Goal: Transaction & Acquisition: Purchase product/service

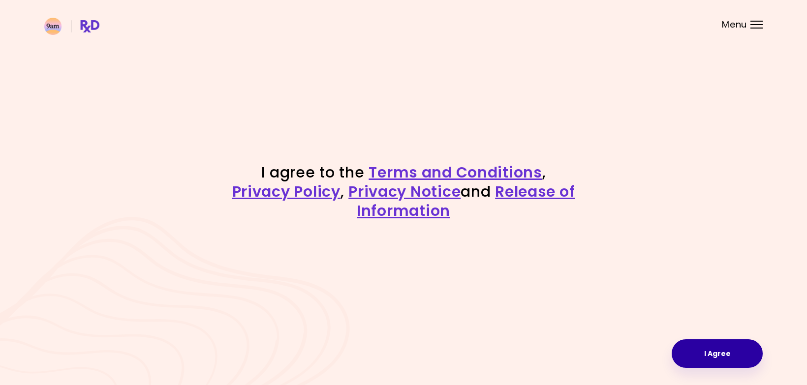
click at [704, 356] on button "I Agree" at bounding box center [717, 354] width 91 height 29
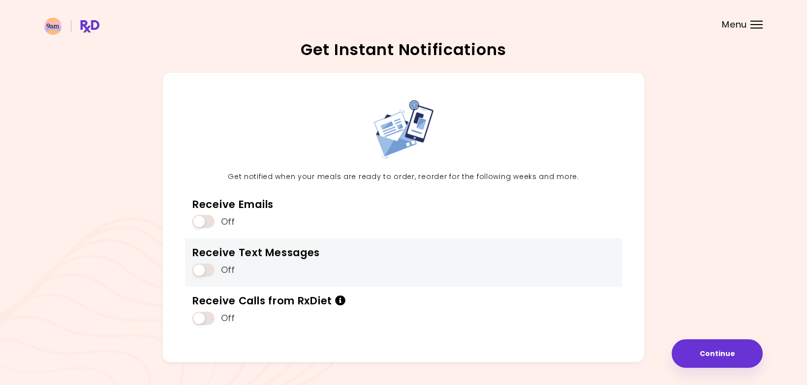
click at [200, 273] on span at bounding box center [203, 270] width 22 height 13
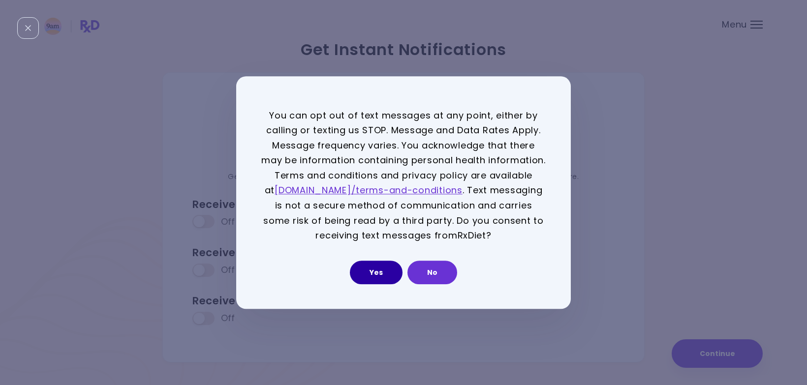
click at [376, 271] on button "Yes" at bounding box center [376, 273] width 53 height 24
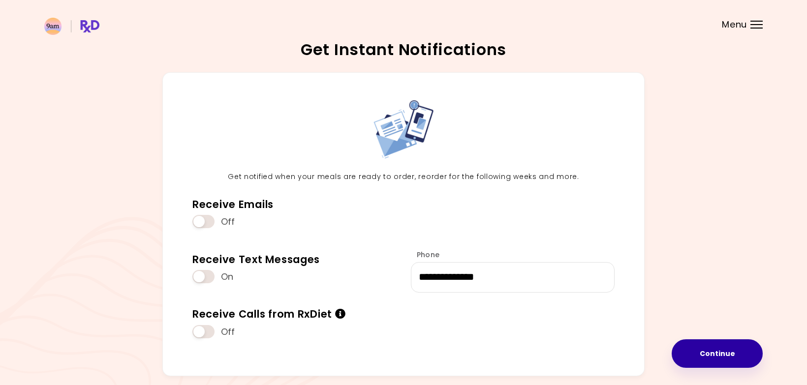
click at [718, 352] on button "Continue" at bounding box center [717, 354] width 91 height 29
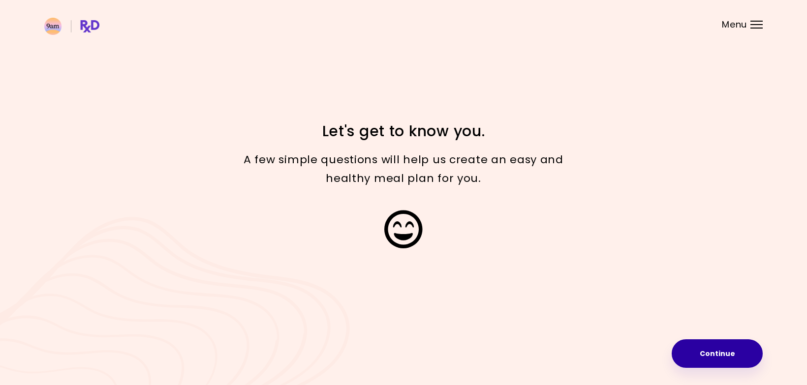
click at [716, 352] on button "Continue" at bounding box center [717, 354] width 91 height 29
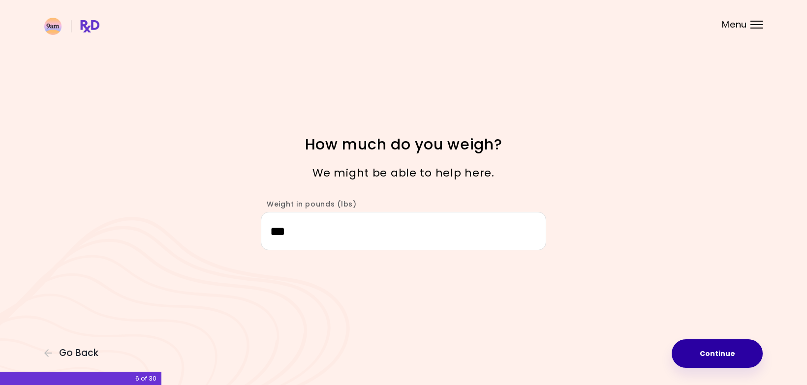
click at [716, 353] on button "Continue" at bounding box center [717, 354] width 91 height 29
select select "****"
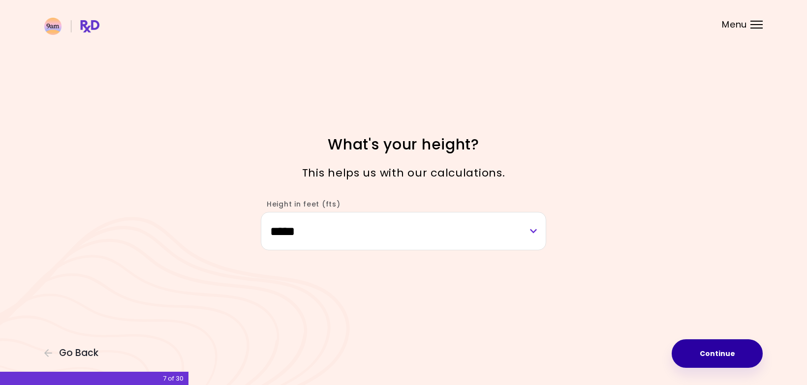
click at [716, 353] on button "Continue" at bounding box center [717, 354] width 91 height 29
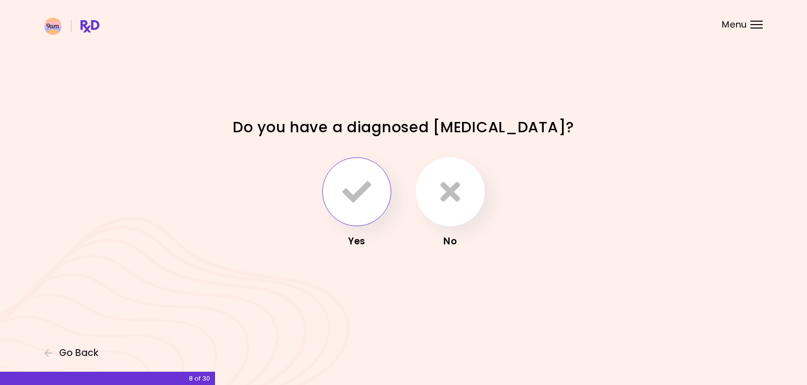
click at [352, 198] on icon "button" at bounding box center [357, 192] width 29 height 29
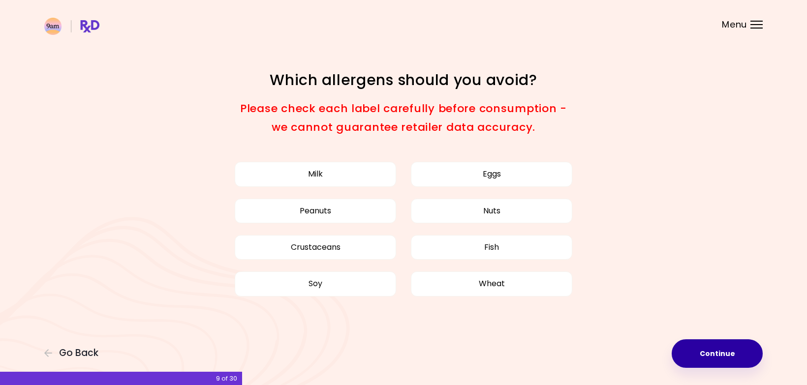
click at [713, 349] on button "Continue" at bounding box center [717, 354] width 91 height 29
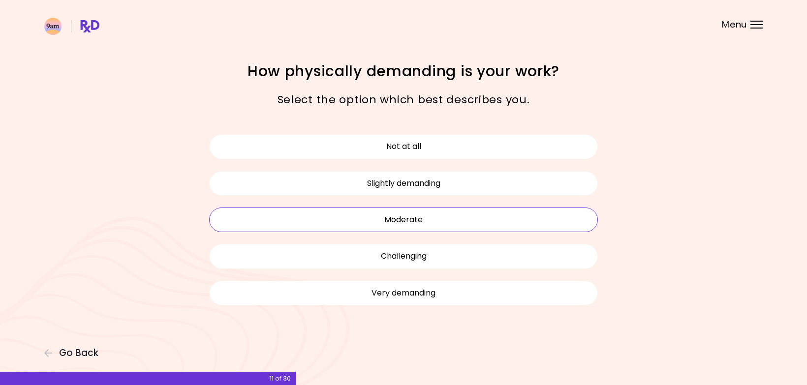
click at [446, 216] on button "Moderate" at bounding box center [403, 220] width 389 height 25
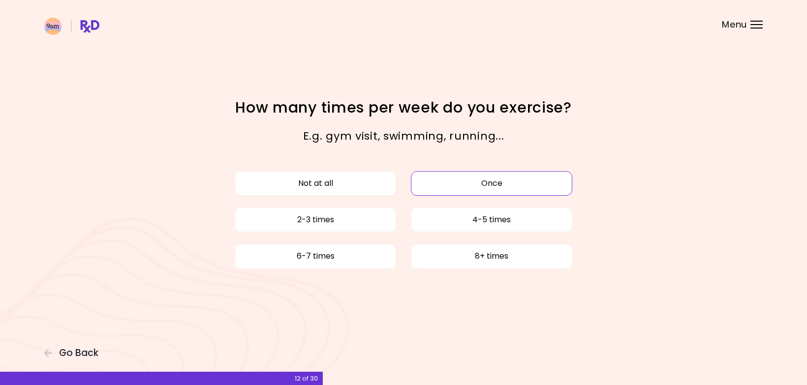
click at [445, 186] on button "Once" at bounding box center [491, 183] width 161 height 25
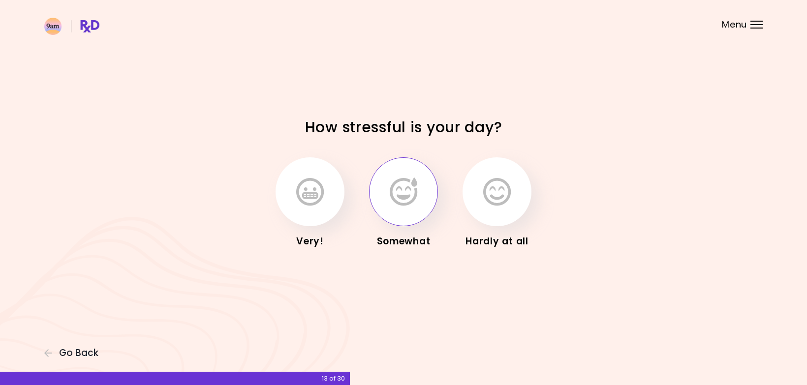
click at [402, 184] on icon "button" at bounding box center [404, 192] width 28 height 29
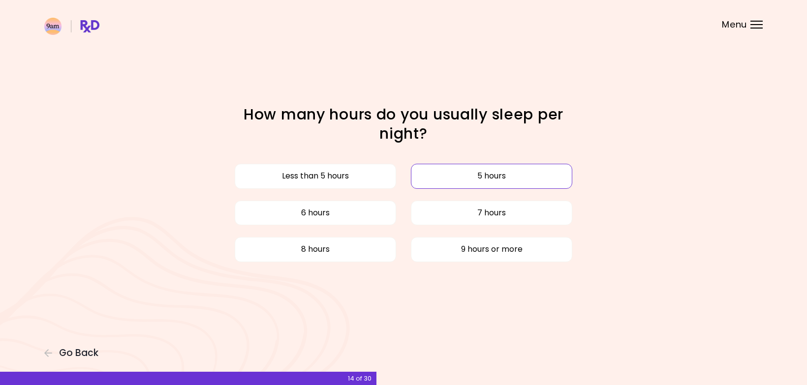
click at [456, 173] on button "5 hours" at bounding box center [491, 176] width 161 height 25
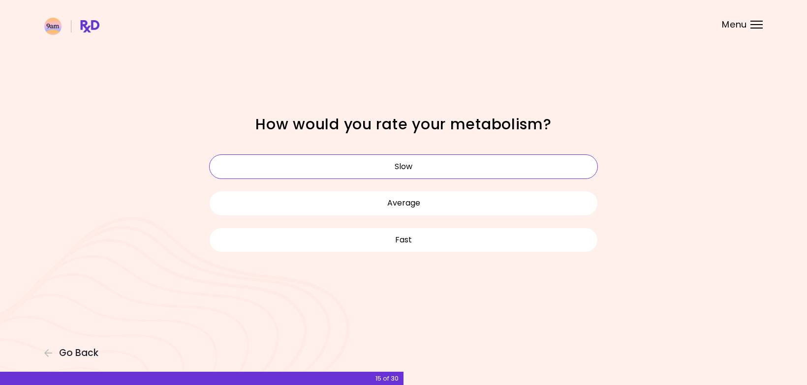
click at [414, 176] on button "Slow" at bounding box center [403, 167] width 389 height 25
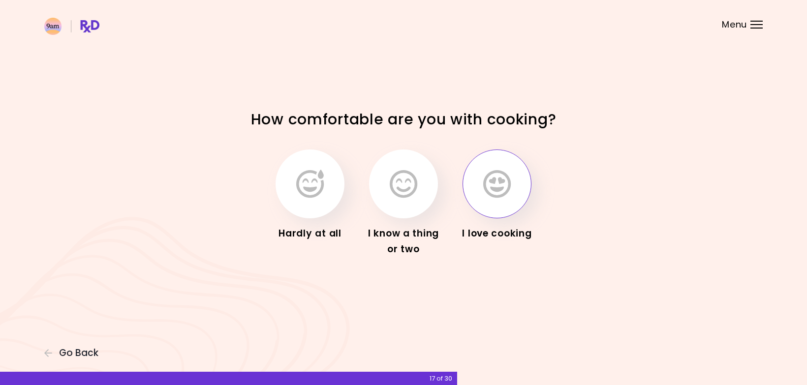
click at [490, 180] on icon "button" at bounding box center [497, 184] width 28 height 29
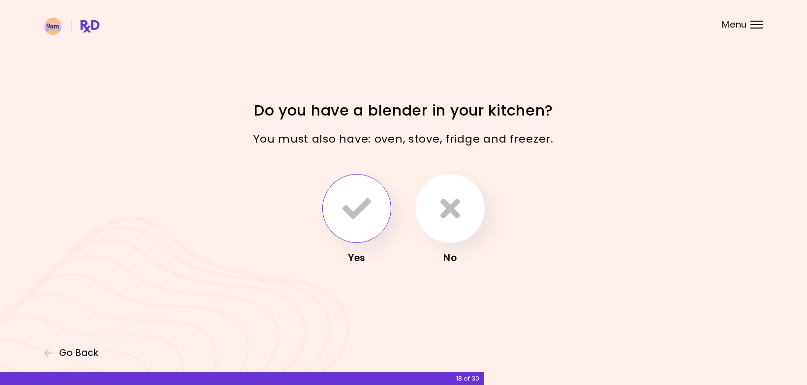
click at [363, 216] on icon "button" at bounding box center [357, 208] width 29 height 29
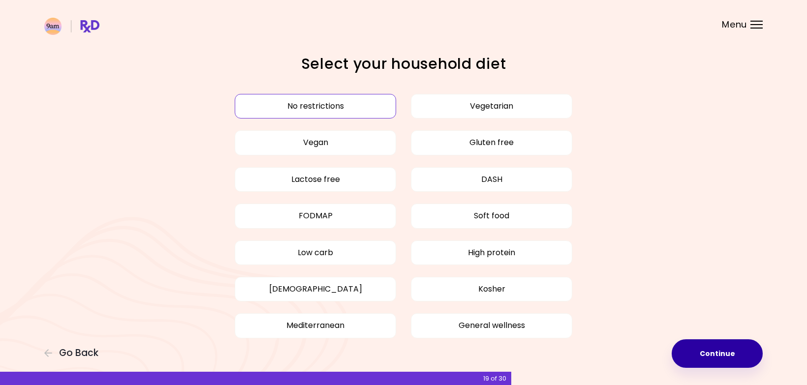
click at [712, 356] on button "Continue" at bounding box center [717, 354] width 91 height 29
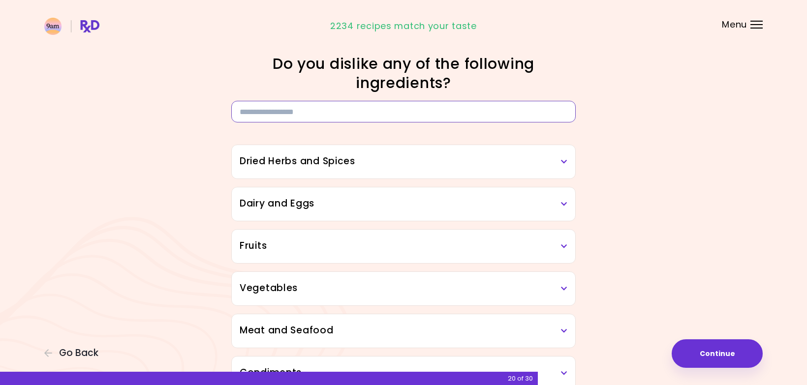
click at [284, 117] on input at bounding box center [403, 112] width 345 height 22
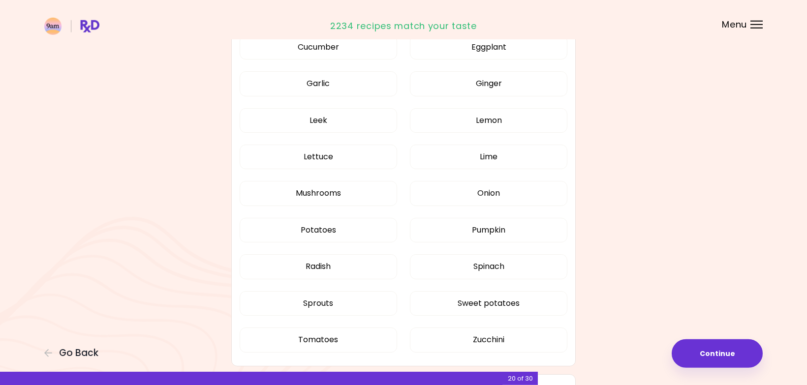
scroll to position [534, 0]
type input "*********"
click at [314, 192] on button "Mushrooms" at bounding box center [319, 192] width 158 height 25
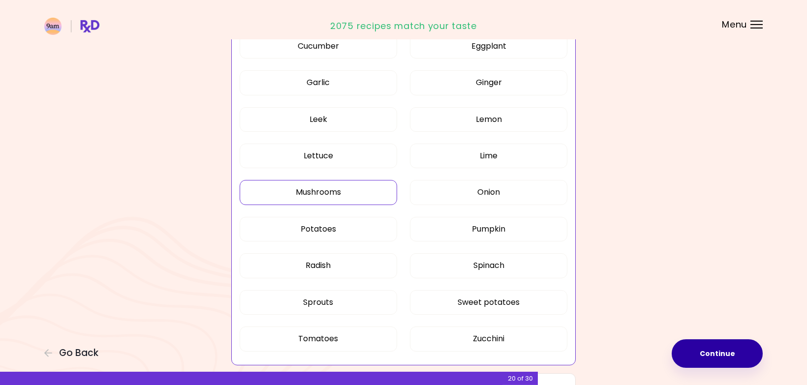
click at [723, 348] on button "Continue" at bounding box center [717, 354] width 91 height 29
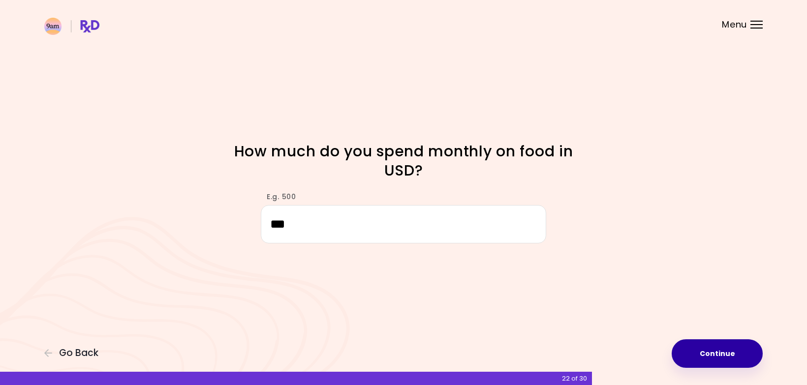
type input "***"
click at [718, 356] on button "Continue" at bounding box center [717, 354] width 91 height 29
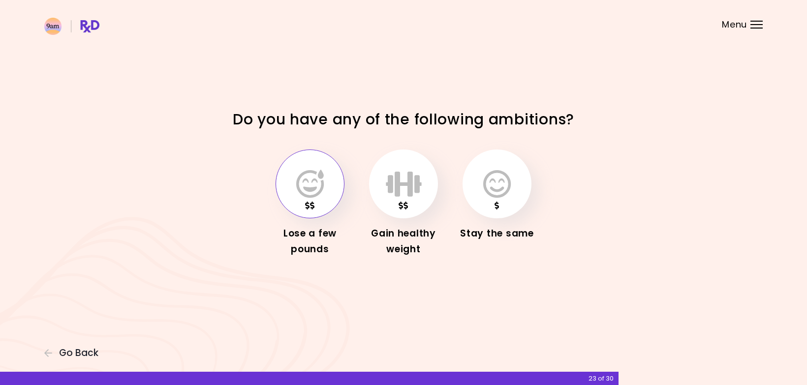
click at [315, 194] on icon "button" at bounding box center [310, 184] width 28 height 29
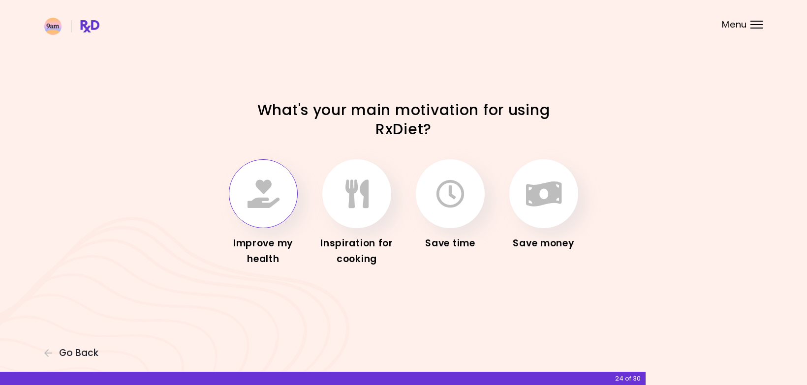
click at [263, 191] on icon "button" at bounding box center [264, 194] width 32 height 29
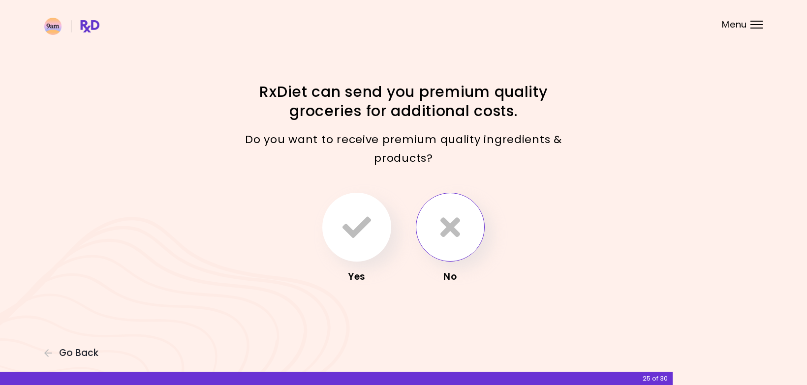
click at [462, 224] on button "button" at bounding box center [450, 227] width 69 height 69
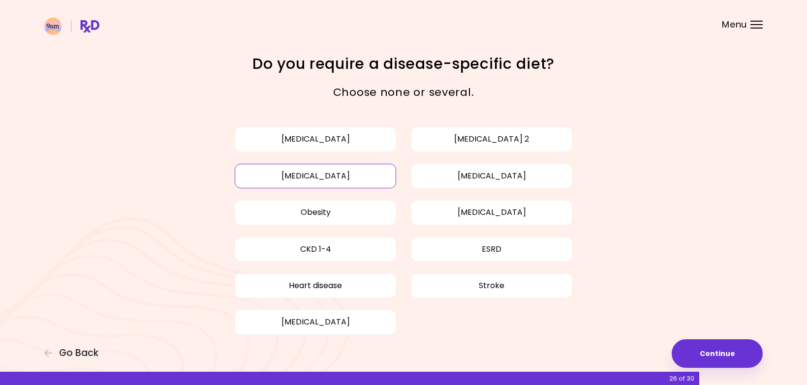
click at [358, 175] on button "[MEDICAL_DATA]" at bounding box center [315, 176] width 161 height 25
click at [728, 352] on button "Continue" at bounding box center [717, 354] width 91 height 29
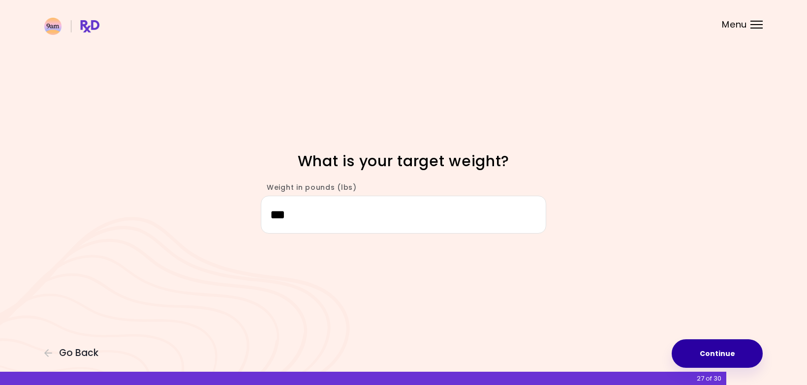
type input "***"
click at [725, 356] on button "Continue" at bounding box center [717, 354] width 91 height 29
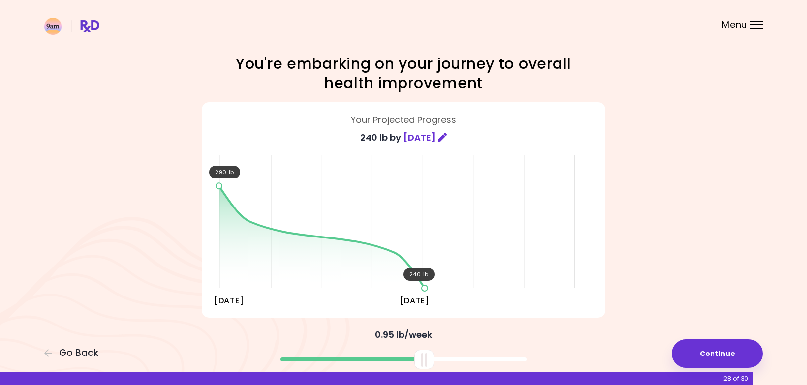
drag, startPoint x: 408, startPoint y: 364, endPoint x: 428, endPoint y: 358, distance: 20.9
click at [428, 358] on div at bounding box center [424, 360] width 20 height 20
click at [736, 352] on button "Continue" at bounding box center [717, 354] width 91 height 29
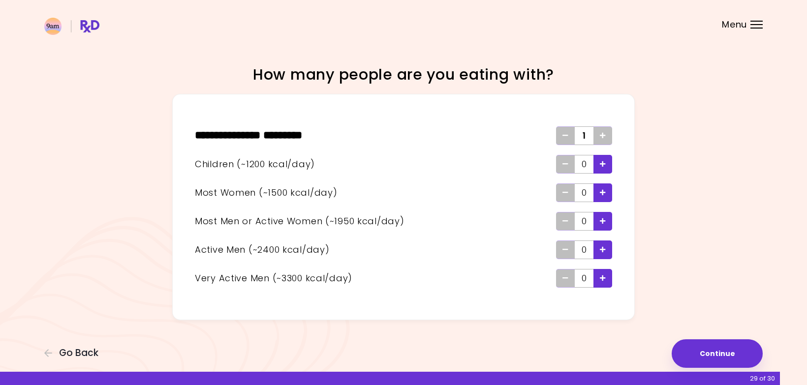
click at [605, 166] on icon "Add - Child" at bounding box center [603, 164] width 6 height 6
click at [603, 190] on icon "Add - Woman" at bounding box center [603, 193] width 6 height 6
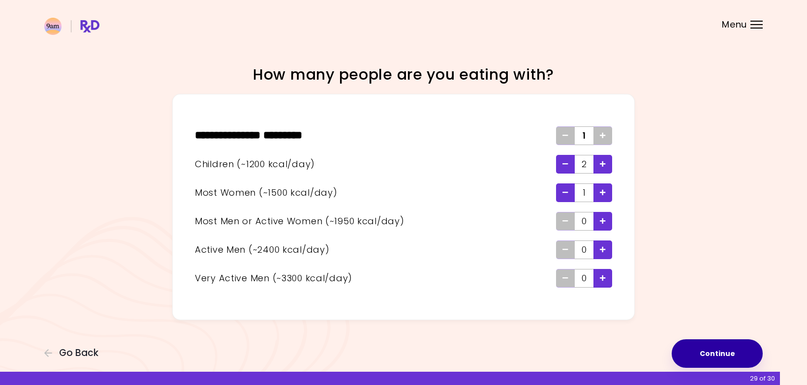
click at [718, 350] on button "Continue" at bounding box center [717, 354] width 91 height 29
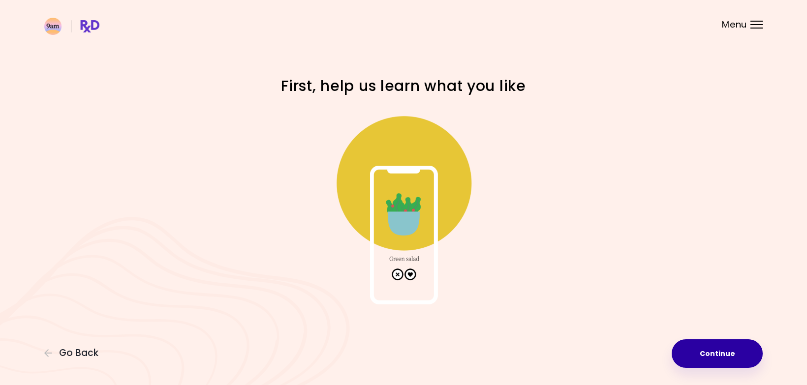
click at [722, 354] on button "Continue" at bounding box center [717, 354] width 91 height 29
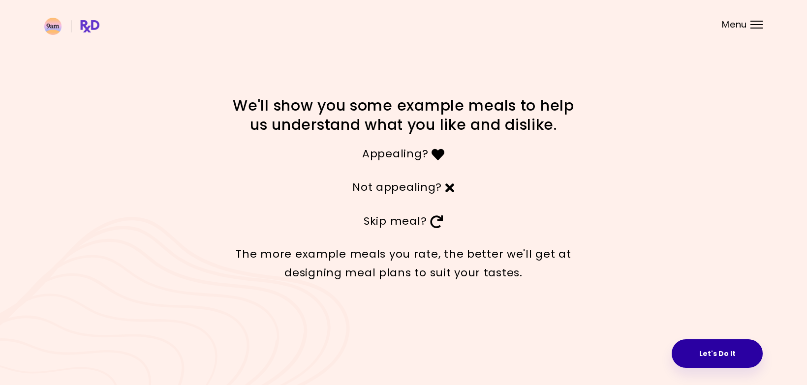
click at [726, 354] on button "Let's Do It" at bounding box center [717, 354] width 91 height 29
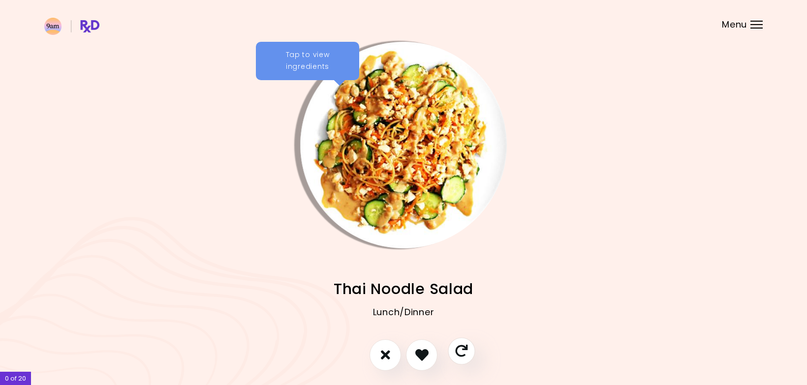
click at [461, 351] on icon "Skip" at bounding box center [461, 351] width 12 height 12
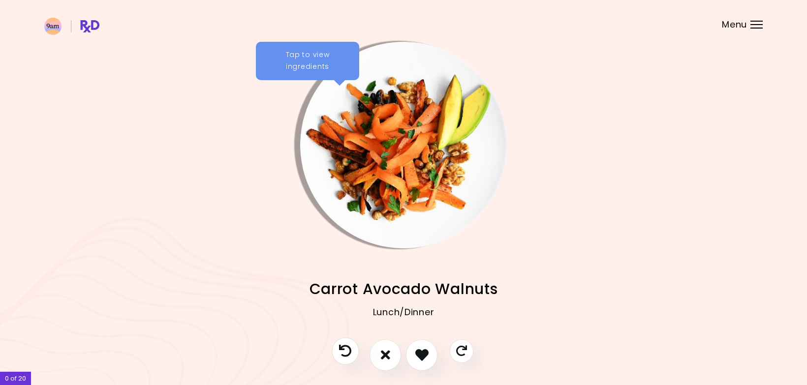
click at [341, 353] on icon "Previous recipe" at bounding box center [345, 351] width 12 height 12
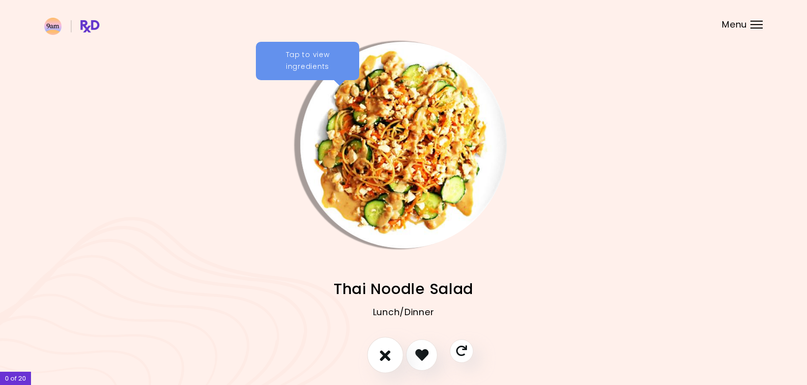
click at [384, 354] on icon "I don't like this recipe" at bounding box center [385, 355] width 11 height 15
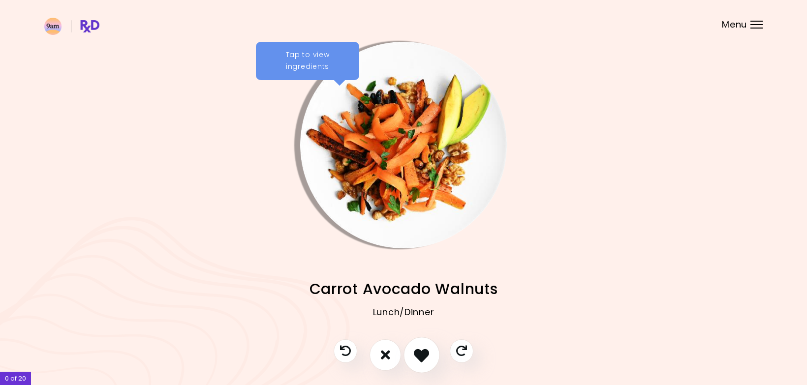
click at [421, 353] on icon "I like this recipe" at bounding box center [421, 355] width 15 height 15
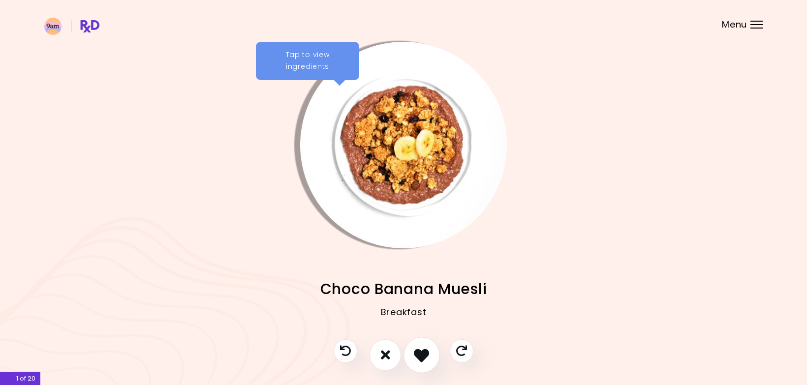
click at [419, 353] on icon "I like this recipe" at bounding box center [421, 355] width 15 height 15
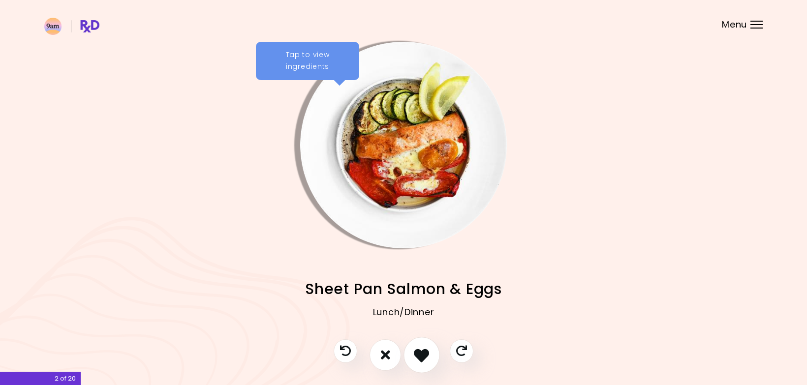
click at [419, 353] on icon "I like this recipe" at bounding box center [421, 355] width 15 height 15
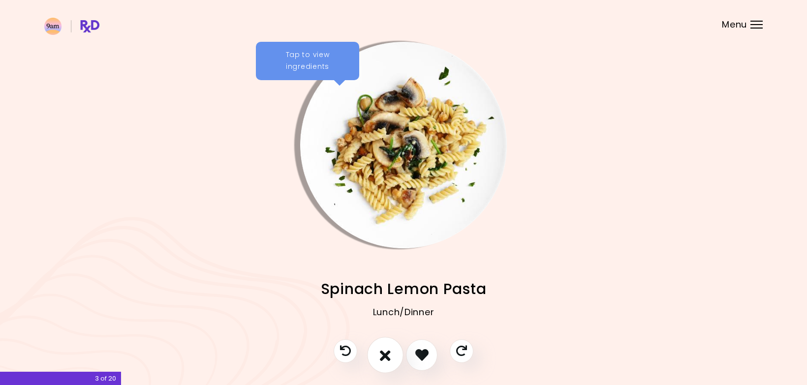
click at [387, 352] on icon "I don't like this recipe" at bounding box center [385, 355] width 11 height 15
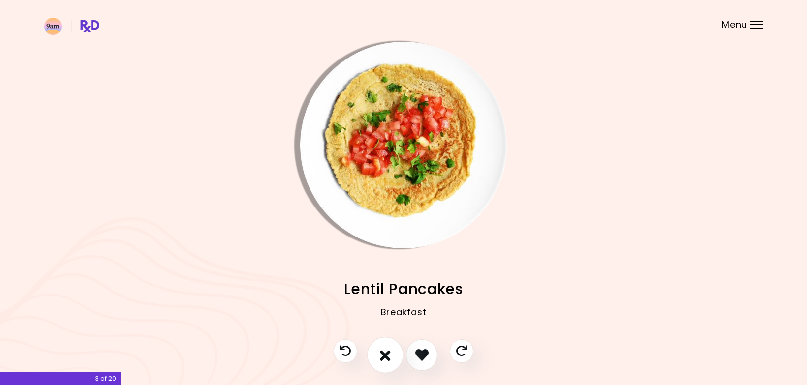
click at [392, 351] on button "I don't like this recipe" at bounding box center [385, 355] width 36 height 36
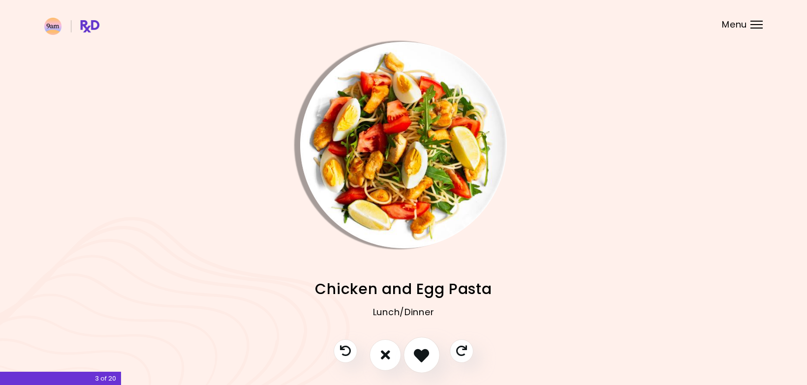
click at [423, 352] on icon "I like this recipe" at bounding box center [421, 355] width 15 height 15
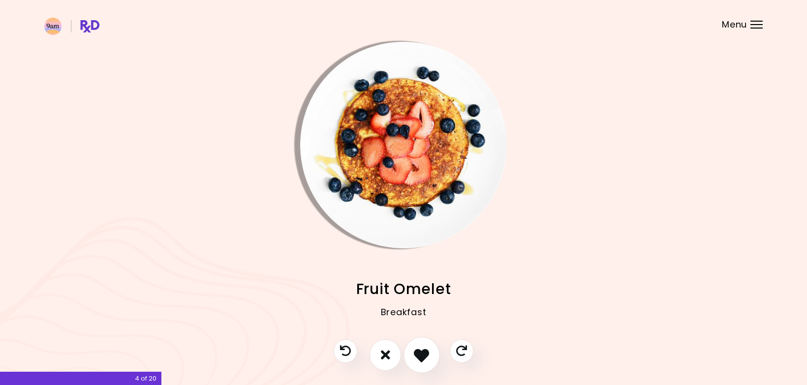
click at [416, 353] on icon "I like this recipe" at bounding box center [421, 355] width 15 height 15
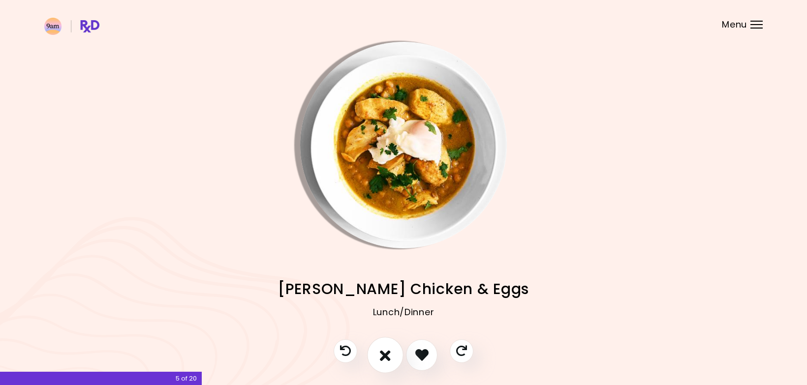
click at [384, 354] on icon "I don't like this recipe" at bounding box center [385, 355] width 11 height 15
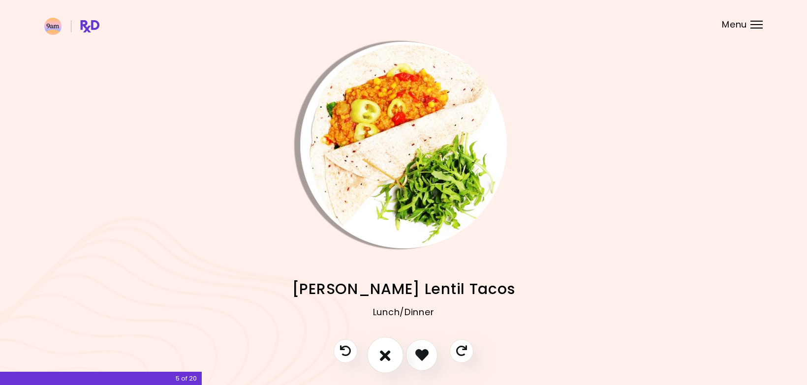
click at [391, 355] on button "I don't like this recipe" at bounding box center [385, 355] width 36 height 36
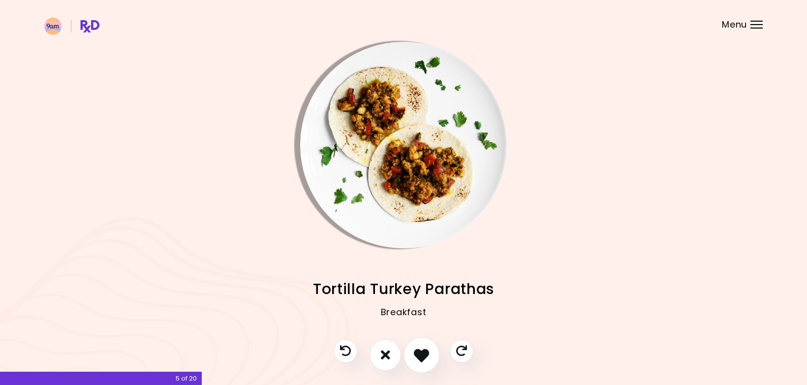
click at [423, 354] on icon "I like this recipe" at bounding box center [421, 355] width 15 height 15
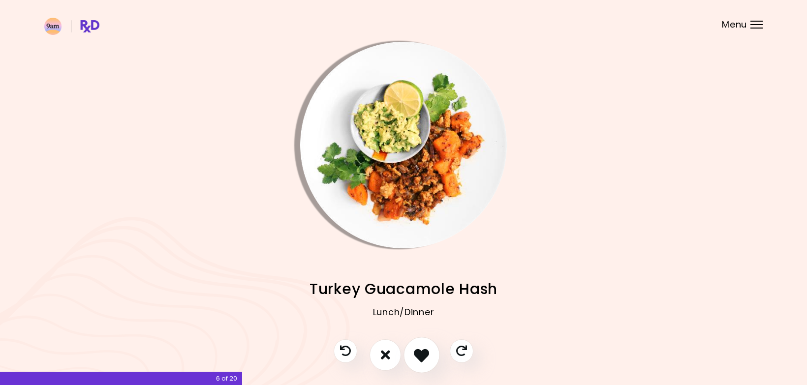
click at [418, 354] on icon "I like this recipe" at bounding box center [421, 355] width 15 height 15
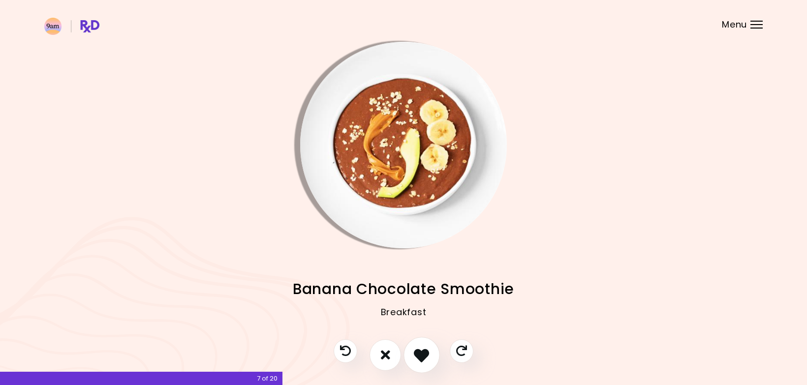
click at [418, 354] on icon "I like this recipe" at bounding box center [421, 355] width 15 height 15
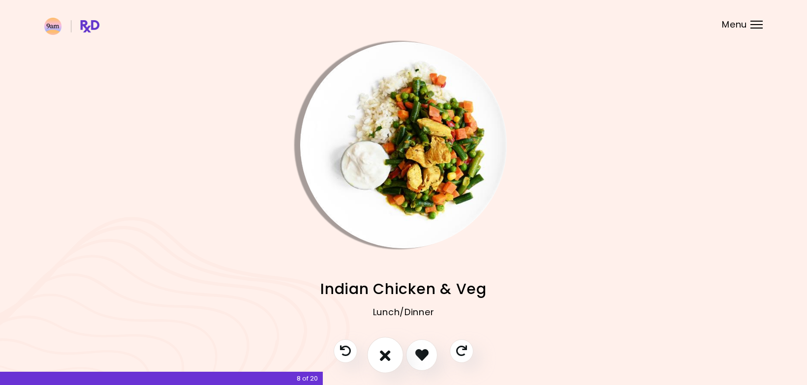
click at [387, 353] on icon "I don't like this recipe" at bounding box center [385, 355] width 11 height 15
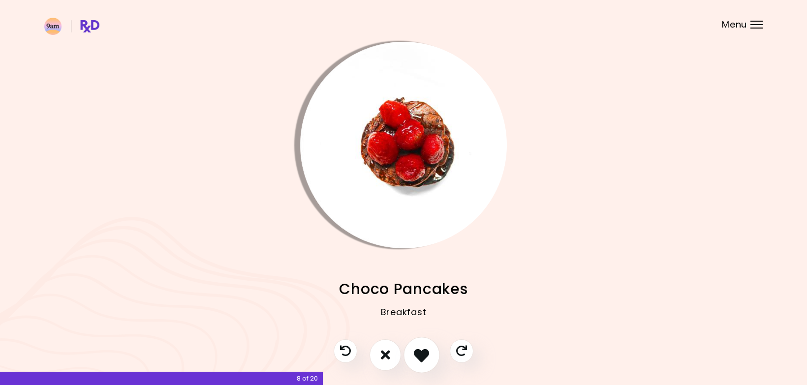
click at [423, 349] on icon "I like this recipe" at bounding box center [421, 355] width 15 height 15
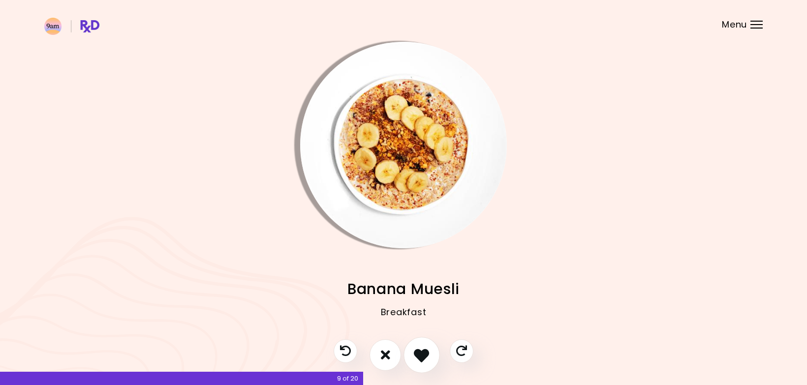
click at [418, 349] on icon "I like this recipe" at bounding box center [421, 355] width 15 height 15
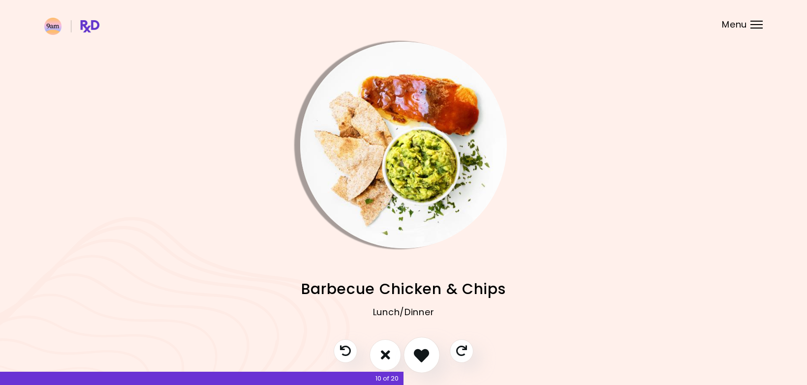
click at [418, 349] on icon "I like this recipe" at bounding box center [421, 355] width 15 height 15
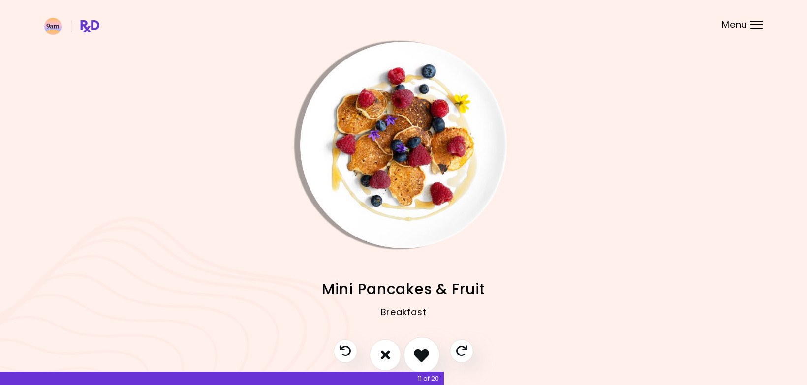
click at [418, 349] on icon "I like this recipe" at bounding box center [421, 355] width 15 height 15
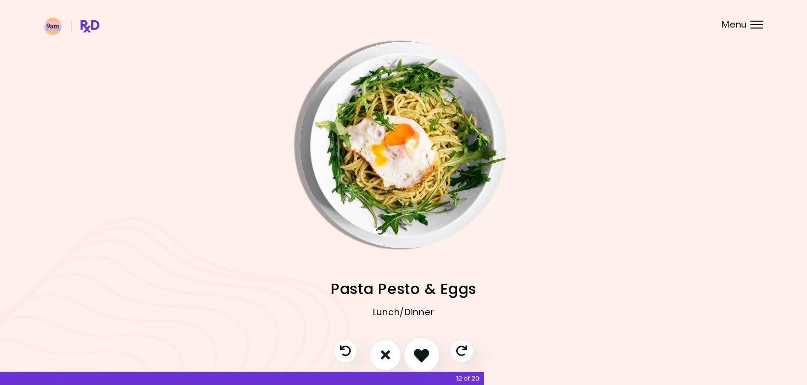
click at [418, 349] on icon "I like this recipe" at bounding box center [421, 355] width 15 height 15
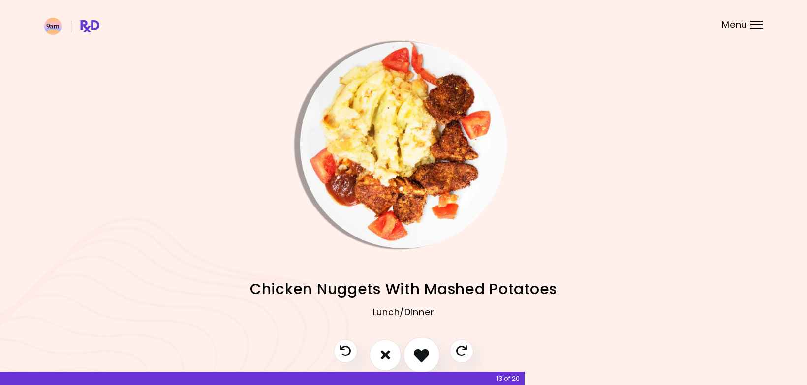
click at [418, 349] on icon "I like this recipe" at bounding box center [421, 355] width 15 height 15
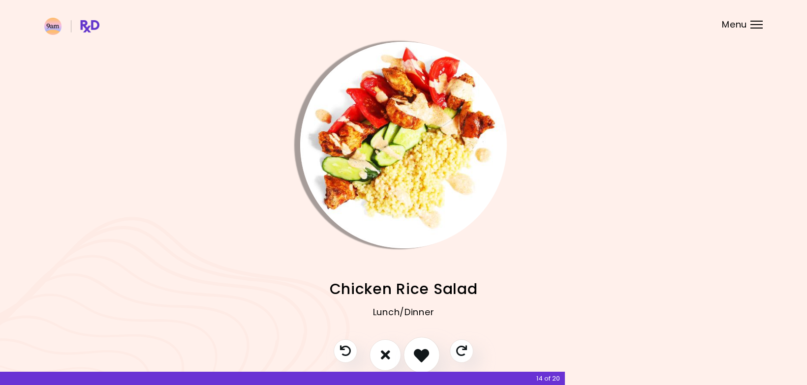
click at [418, 349] on icon "I like this recipe" at bounding box center [421, 355] width 15 height 15
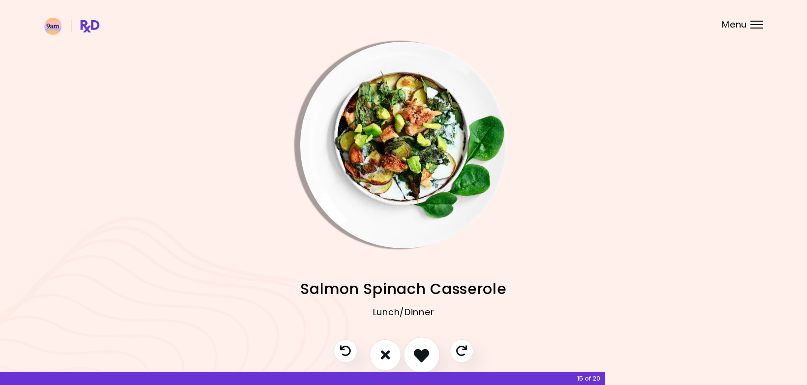
click at [420, 349] on icon "I like this recipe" at bounding box center [421, 355] width 15 height 15
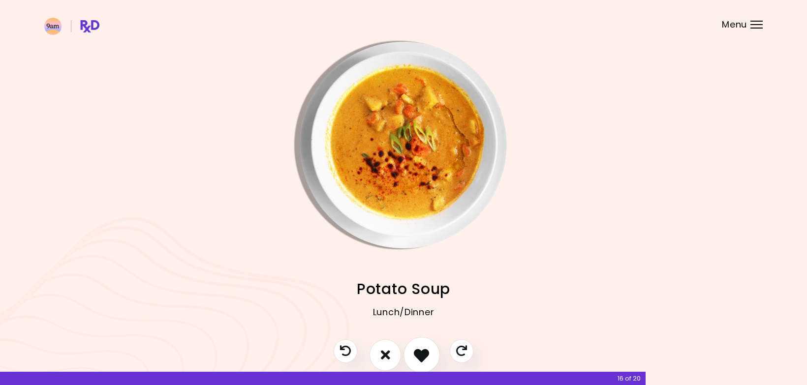
click at [419, 354] on icon "I like this recipe" at bounding box center [421, 355] width 15 height 15
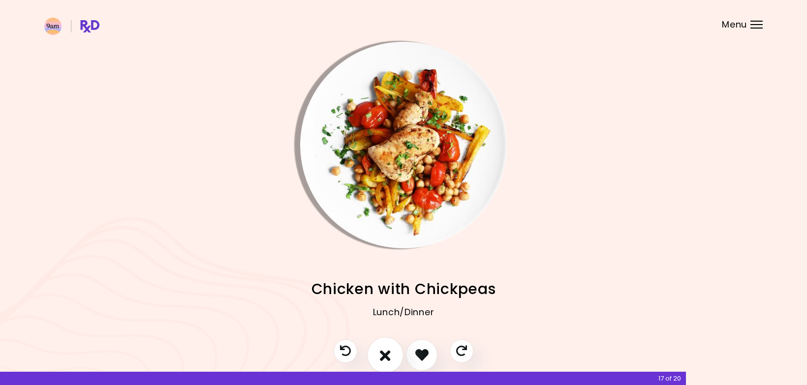
click at [391, 357] on button "I don't like this recipe" at bounding box center [385, 355] width 36 height 36
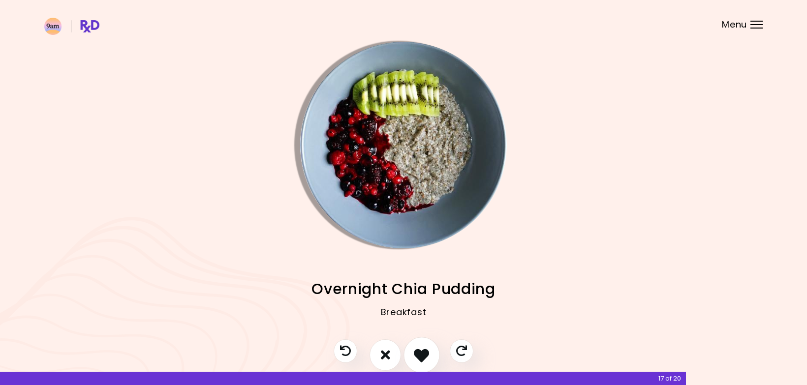
click at [424, 354] on icon "I like this recipe" at bounding box center [421, 355] width 15 height 15
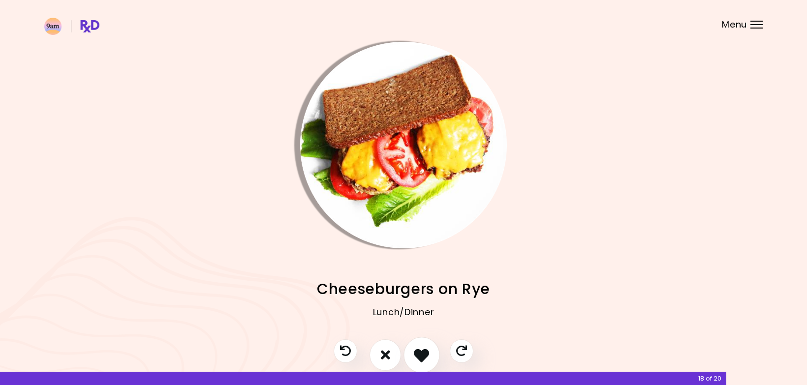
click at [421, 353] on icon "I like this recipe" at bounding box center [421, 355] width 15 height 15
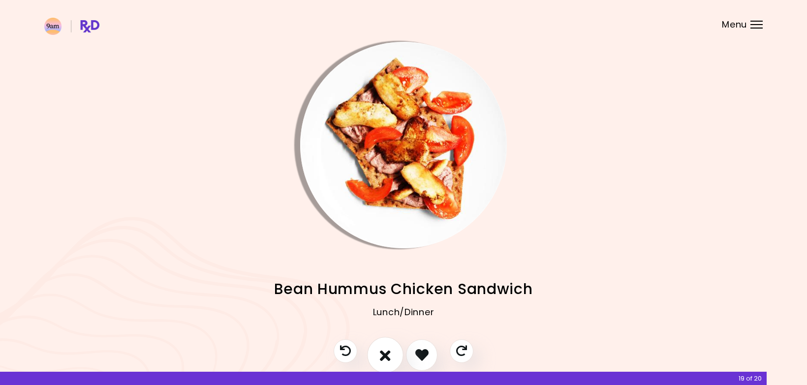
click at [388, 353] on icon "I don't like this recipe" at bounding box center [385, 355] width 11 height 15
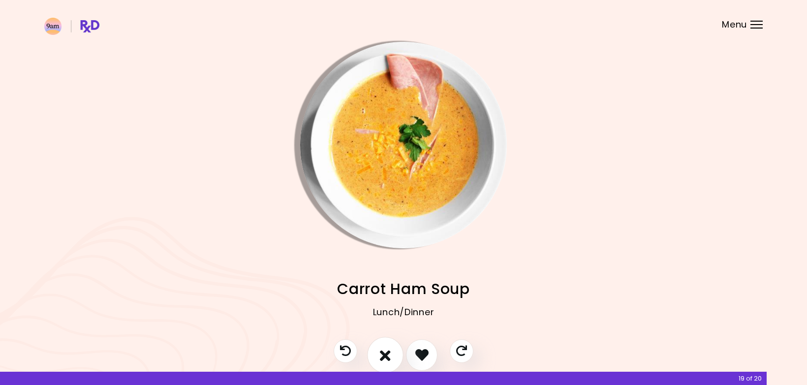
click at [390, 351] on icon "I don't like this recipe" at bounding box center [385, 355] width 11 height 15
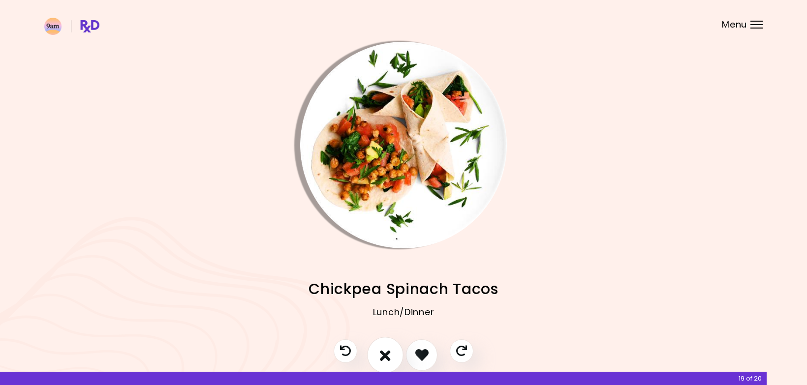
click at [390, 352] on icon "I don't like this recipe" at bounding box center [385, 355] width 11 height 15
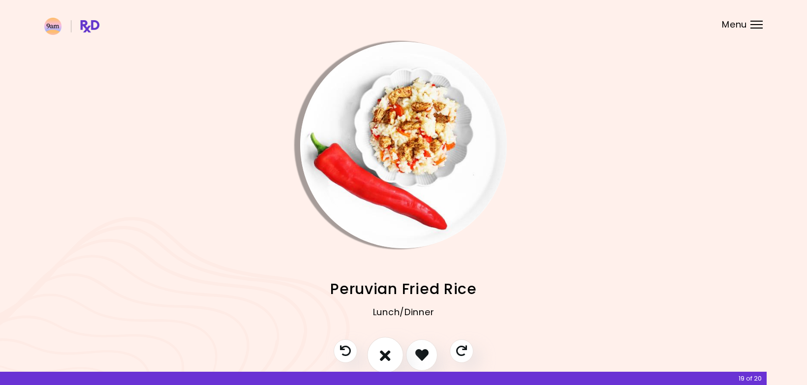
click at [387, 349] on icon "I don't like this recipe" at bounding box center [385, 355] width 11 height 15
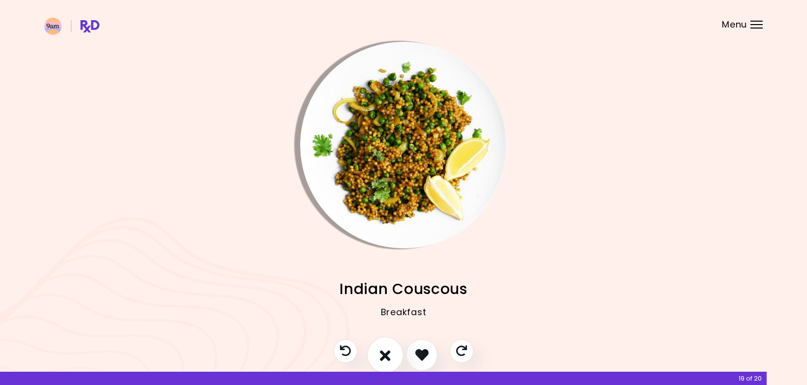
click at [384, 353] on icon "I don't like this recipe" at bounding box center [385, 355] width 11 height 15
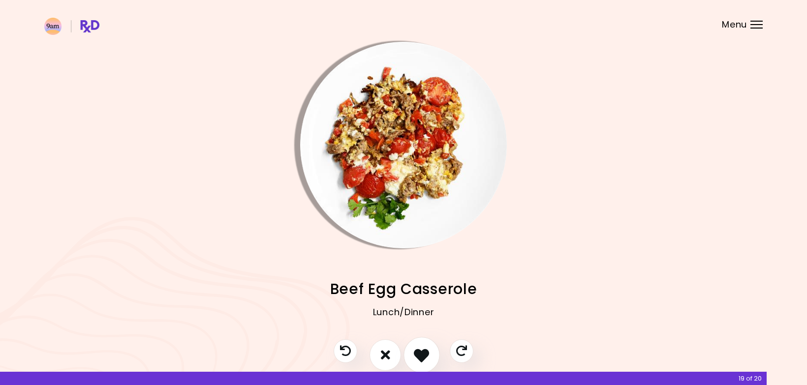
click at [420, 348] on icon "I like this recipe" at bounding box center [421, 355] width 15 height 15
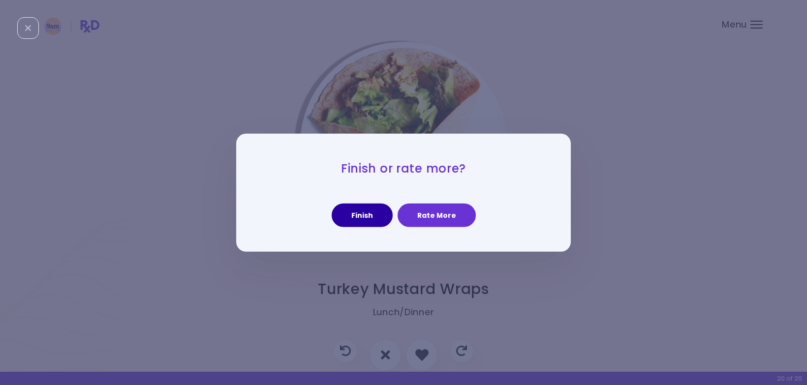
click at [372, 211] on button "Finish" at bounding box center [362, 216] width 61 height 24
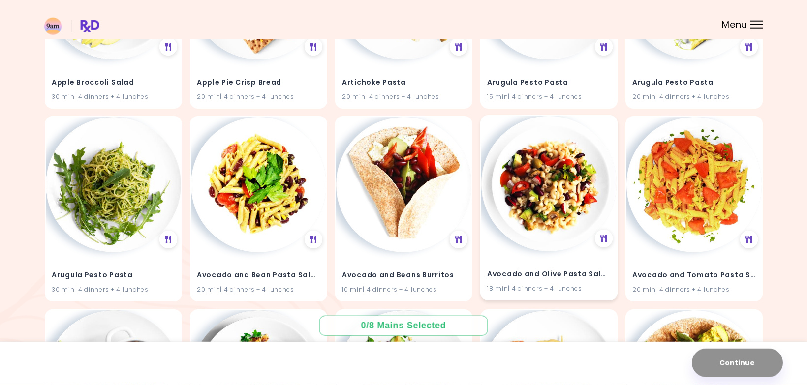
scroll to position [201, 0]
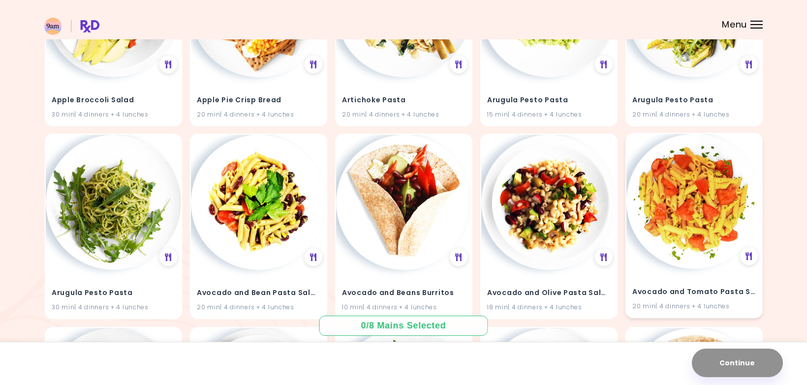
click at [698, 211] on img at bounding box center [694, 201] width 135 height 135
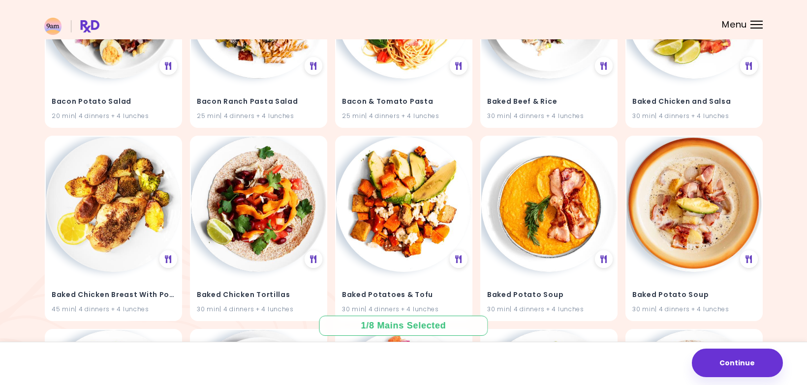
scroll to position [1401, 0]
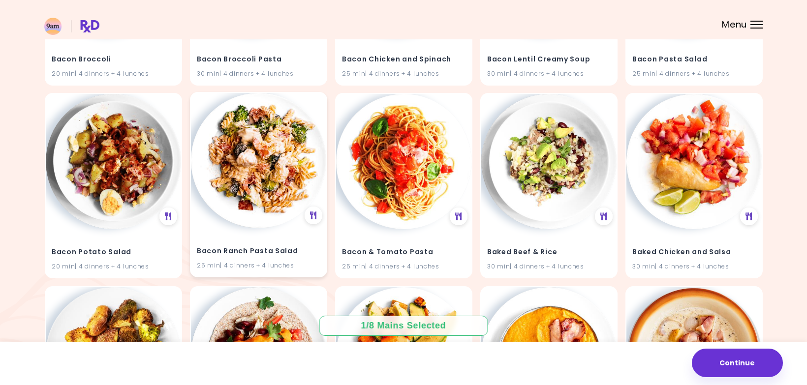
click at [252, 184] on img at bounding box center [258, 160] width 135 height 135
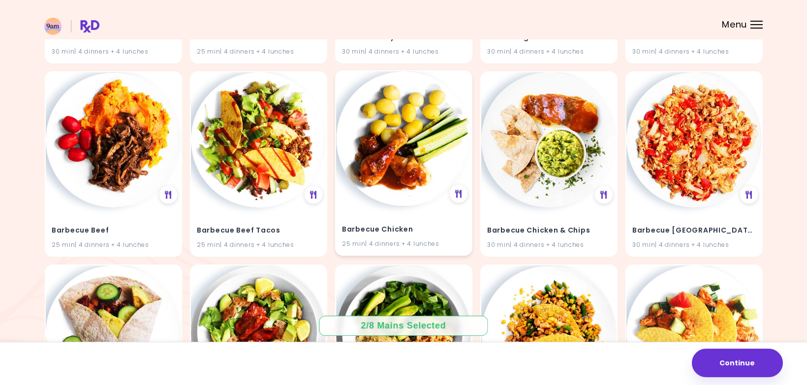
scroll to position [2205, 0]
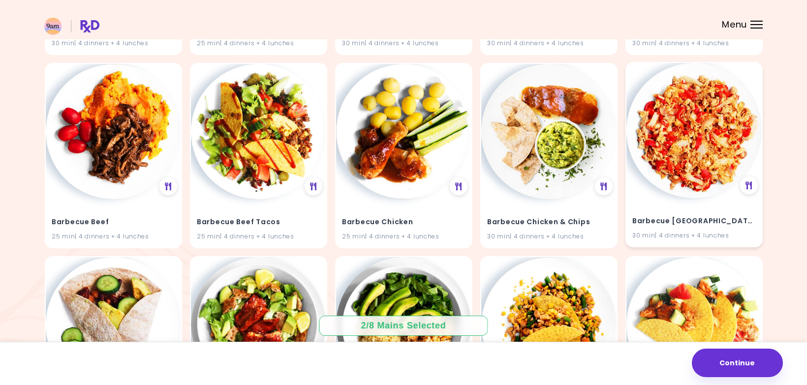
click at [711, 157] on img at bounding box center [694, 130] width 135 height 135
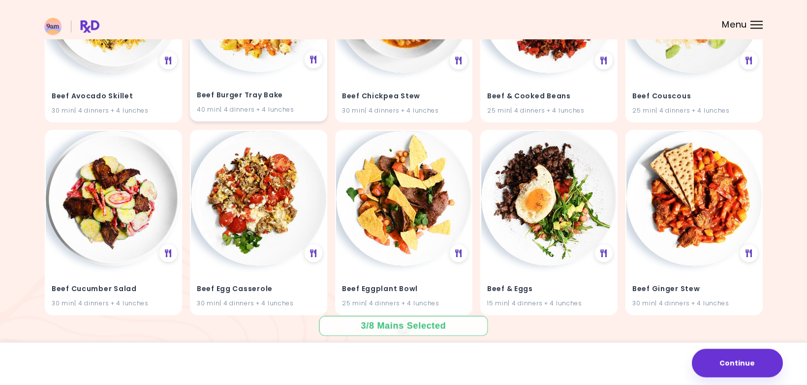
scroll to position [4494, 0]
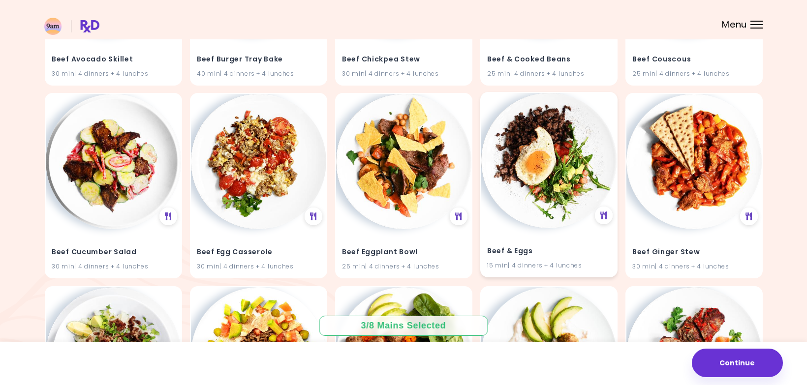
click at [528, 203] on img at bounding box center [548, 160] width 135 height 135
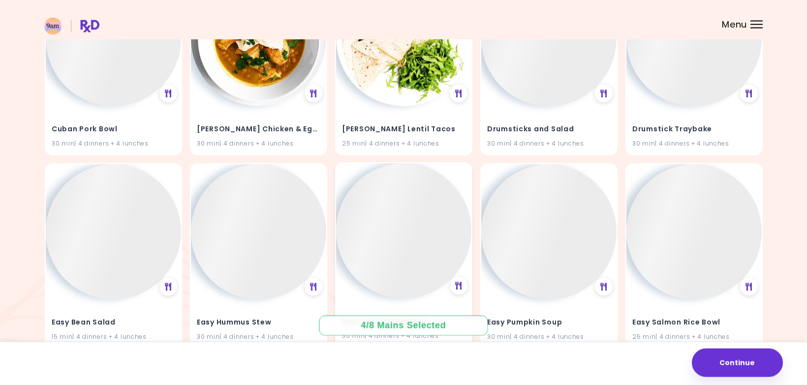
scroll to position [17638, 0]
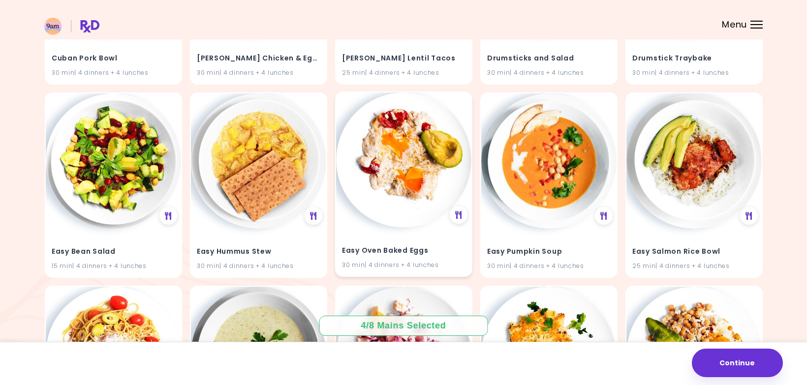
click at [392, 170] on img at bounding box center [403, 160] width 135 height 135
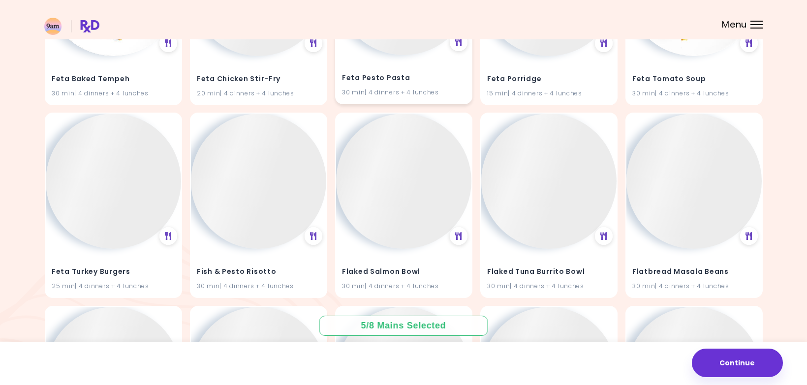
scroll to position [19234, 0]
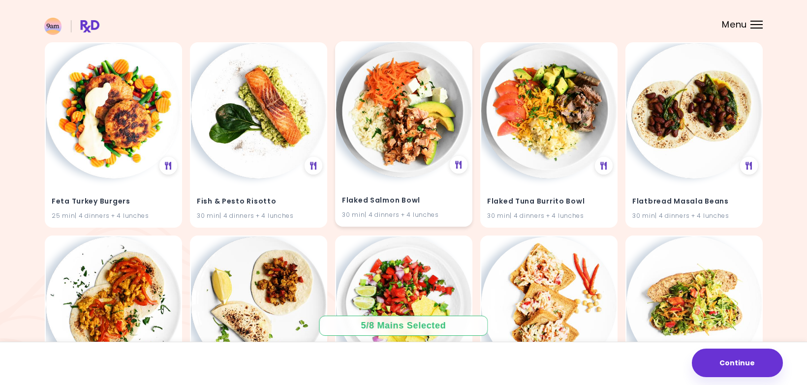
click at [402, 144] on img at bounding box center [403, 109] width 135 height 135
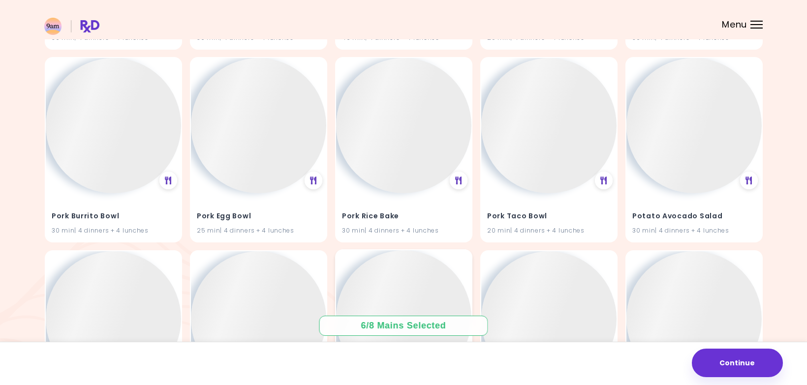
scroll to position [30379, 0]
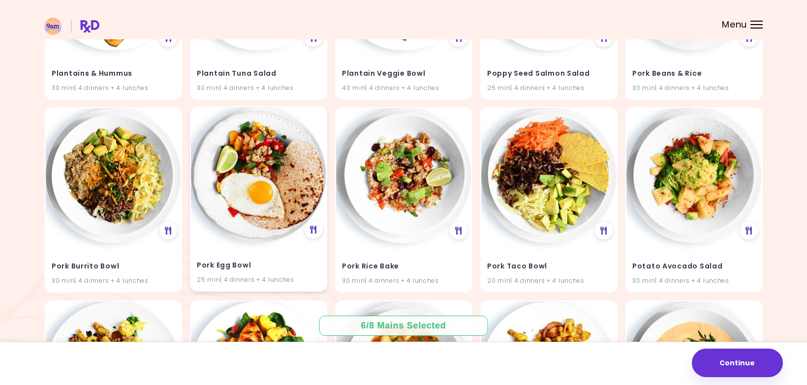
click at [259, 202] on img at bounding box center [258, 174] width 135 height 135
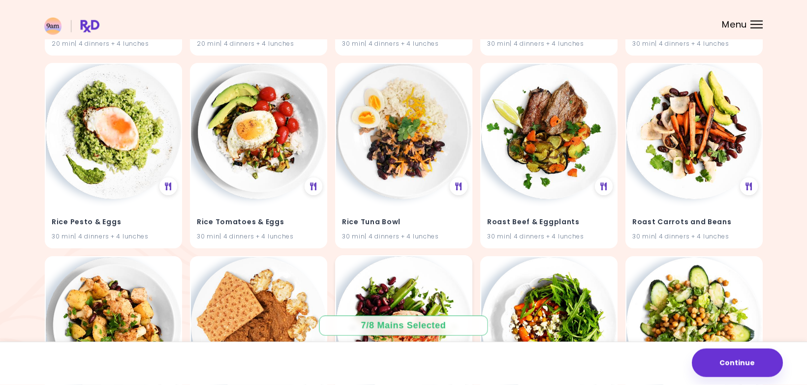
scroll to position [32712, 0]
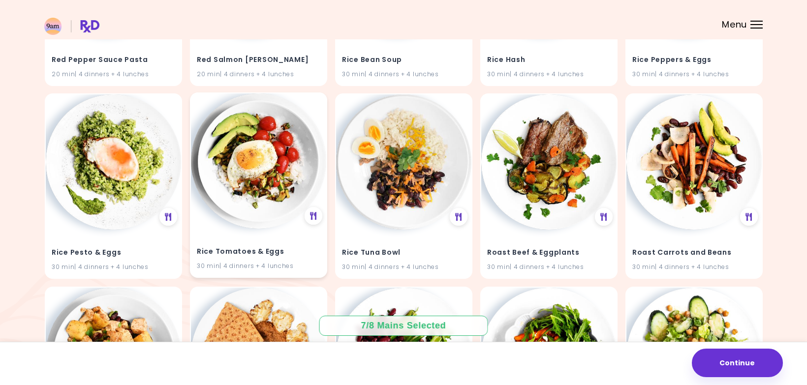
click at [265, 195] on img at bounding box center [258, 161] width 135 height 135
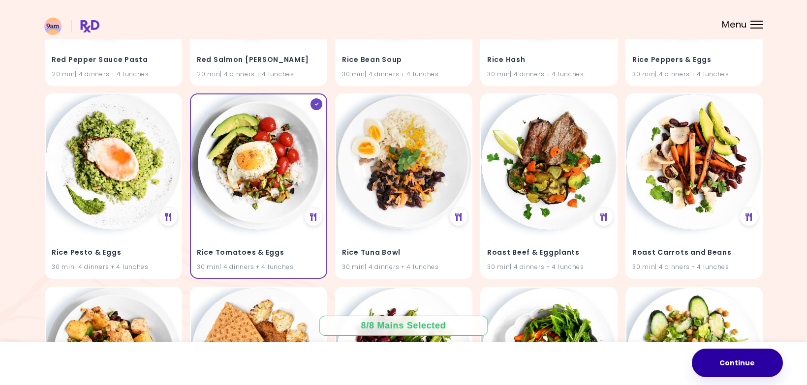
click at [733, 373] on button "Continue" at bounding box center [737, 363] width 91 height 29
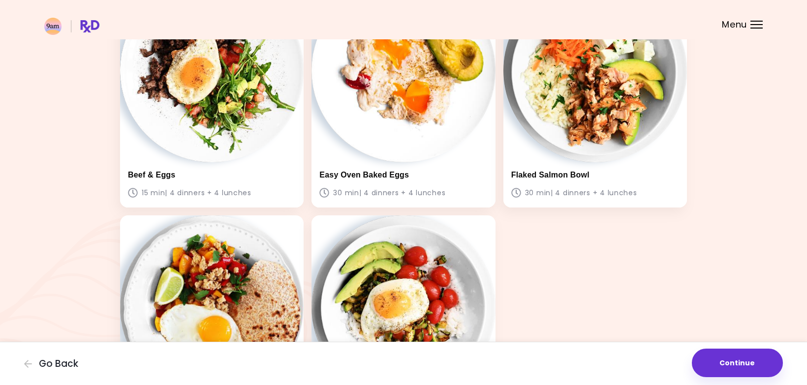
scroll to position [499, 0]
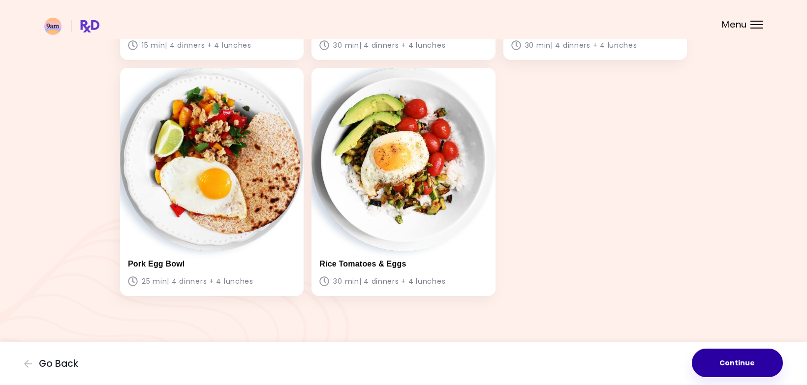
click at [737, 368] on button "Continue" at bounding box center [737, 363] width 91 height 29
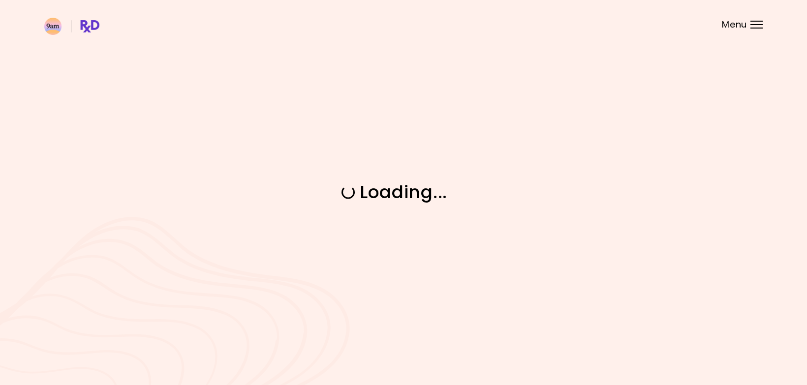
scroll to position [0, 0]
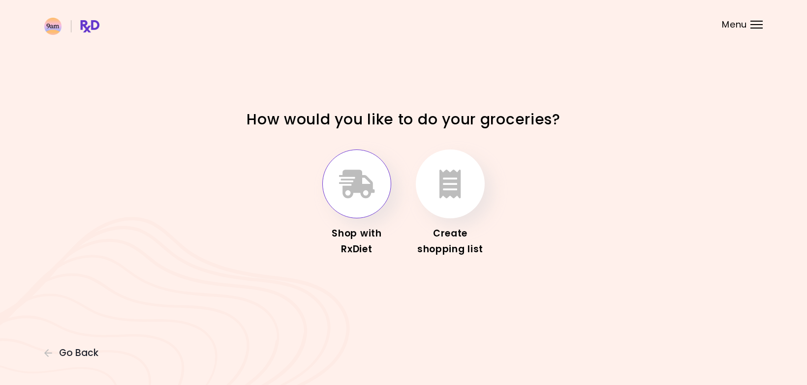
click at [355, 192] on icon "button" at bounding box center [357, 184] width 36 height 29
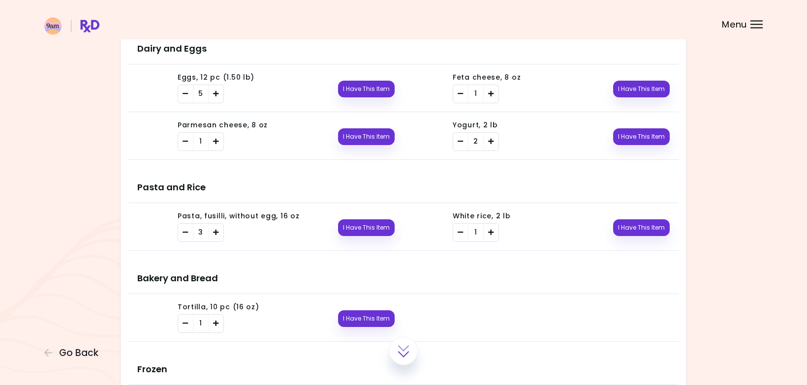
scroll to position [878, 0]
